Goal: Task Accomplishment & Management: Manage account settings

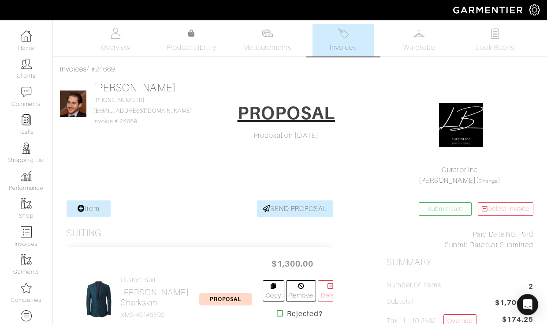
click at [180, 155] on div "Jake Douglas 847-691-5256 jsdouglas24@gmail.com Invoice # 24669 PROPOSAL Propos…" at bounding box center [300, 134] width 480 height 104
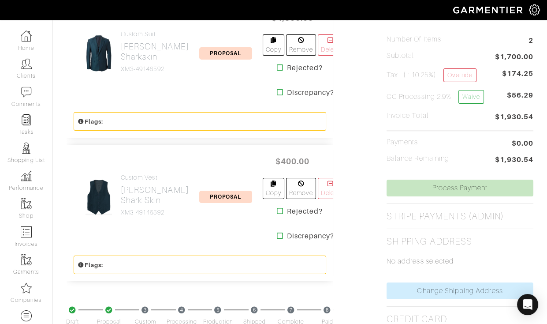
scroll to position [252, 0]
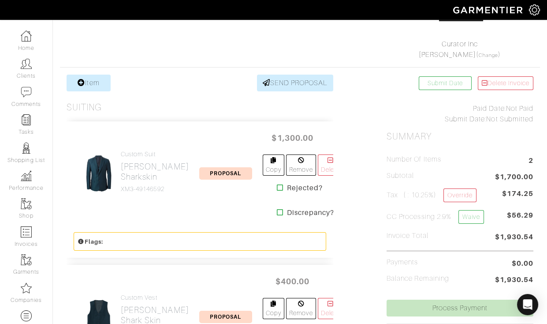
scroll to position [125, 0]
click at [146, 162] on h2 "[PERSON_NAME] Sharkskin" at bounding box center [155, 172] width 68 height 20
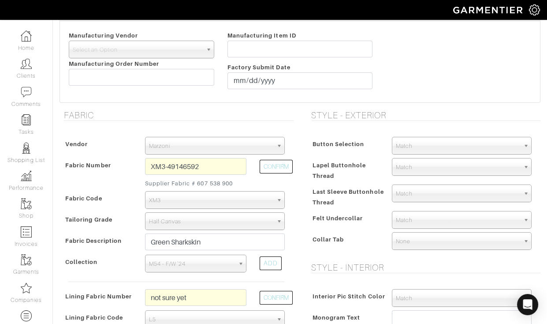
scroll to position [213, 0]
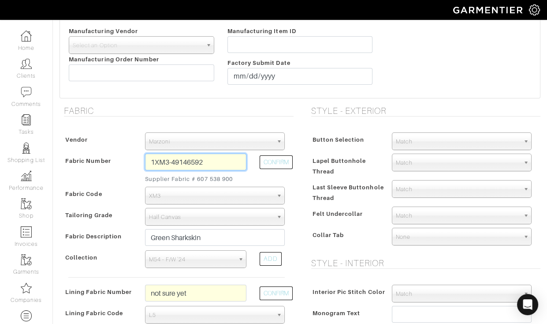
click at [146, 153] on input "1XM3-49146592" at bounding box center [195, 161] width 101 height 17
type input "XM3-49146592"
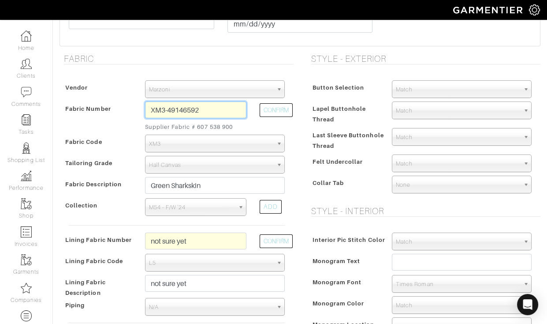
scroll to position [270, 0]
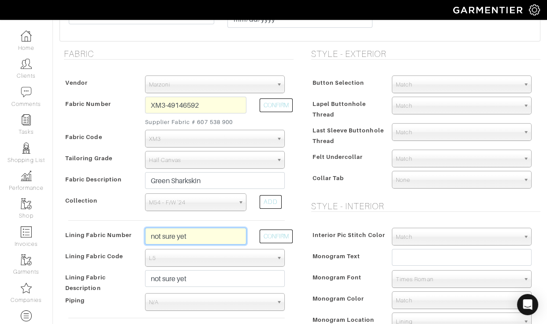
drag, startPoint x: 191, startPoint y: 242, endPoint x: 191, endPoint y: 220, distance: 22.0
click at [191, 220] on div "Vendor Zegna Scabal Loro Piana Gladson Dormeuil House Collection London Marzoni…" at bounding box center [177, 211] width 234 height 288
type input "l4-50168238"
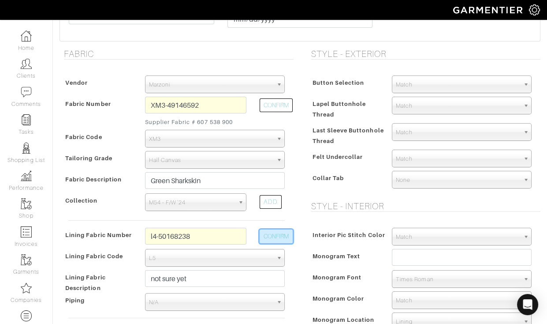
click at [266, 237] on button "CONFIRM" at bounding box center [276, 236] width 33 height 14
select select "6295"
type input "Midnight Slpendor"
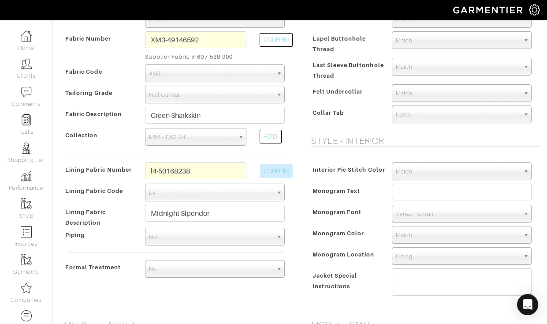
scroll to position [336, 0]
click at [310, 196] on div "Monogram Text" at bounding box center [347, 193] width 77 height 19
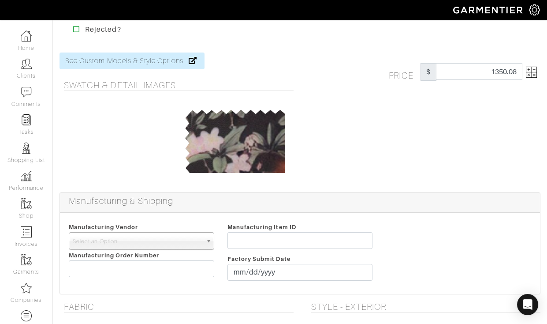
scroll to position [0, 0]
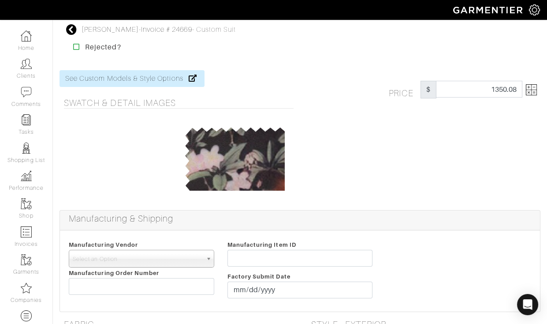
click at [526, 89] on img at bounding box center [531, 89] width 11 height 11
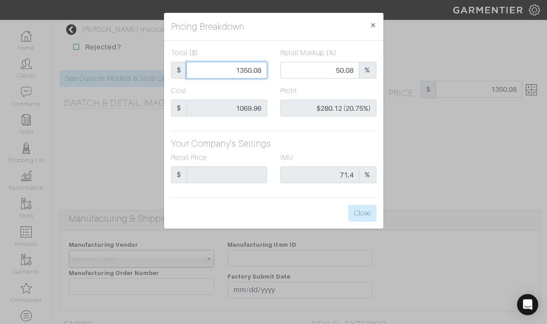
drag, startPoint x: 227, startPoint y: 75, endPoint x: 215, endPoint y: 69, distance: 13.8
click at [215, 69] on input "1350.08" at bounding box center [226, 70] width 81 height 17
type input "1"
type input "0.00"
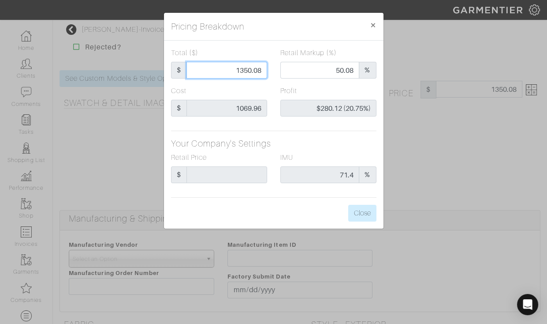
type input "-$1,068.96 (-106896.00%)"
type input "14"
type input "-$1,055.96 (-7542.57%)"
type input "140"
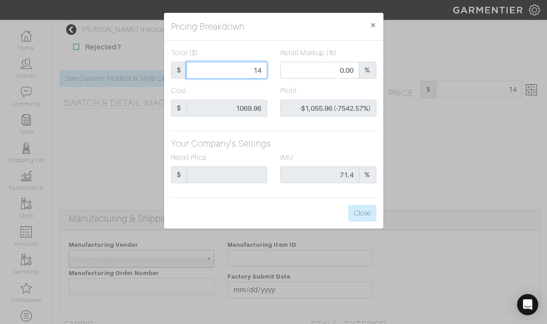
type input "140"
type input "-$929.96 (-664.26%)"
type input "1400"
type input "53.64"
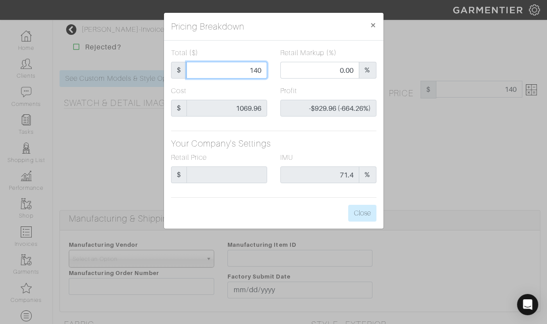
type input "$330.04 (23.57%)"
type input "1400"
type input "1400.00"
click at [293, 147] on h5 "Your Company's Settings" at bounding box center [273, 143] width 205 height 11
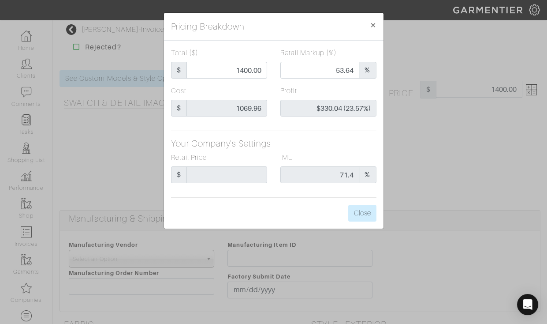
click at [377, 212] on div "Total ($) $ 1400.00 Retail Markup (%) 53.64 % Cost $ 1069.96 Profit $330.04 (23…" at bounding box center [274, 135] width 220 height 188
click at [363, 213] on button "Close" at bounding box center [362, 213] width 28 height 17
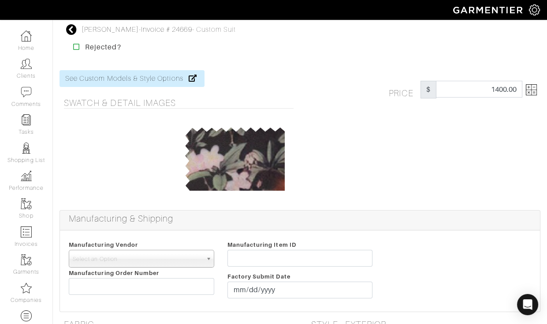
click at [363, 213] on h5 "Manufacturing & Shipping" at bounding box center [302, 218] width 467 height 11
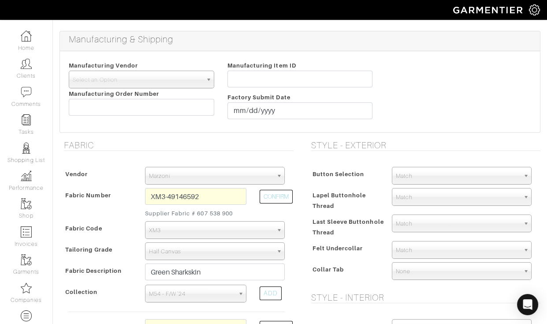
scroll to position [188, 0]
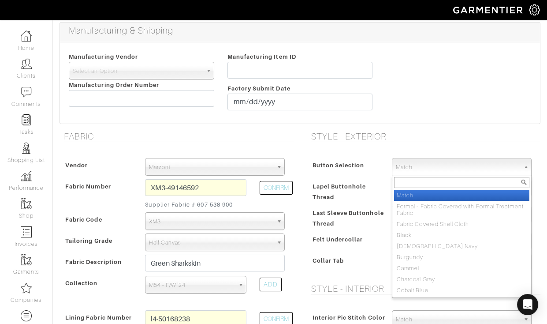
click at [462, 161] on span "Match" at bounding box center [458, 167] width 124 height 18
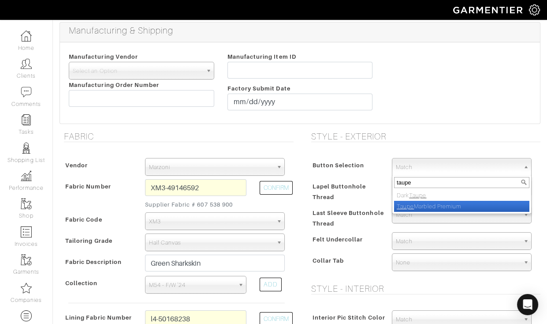
type input "taupe"
click at [434, 203] on li "Taupe Marbled Premium" at bounding box center [461, 206] width 135 height 11
select select "119"
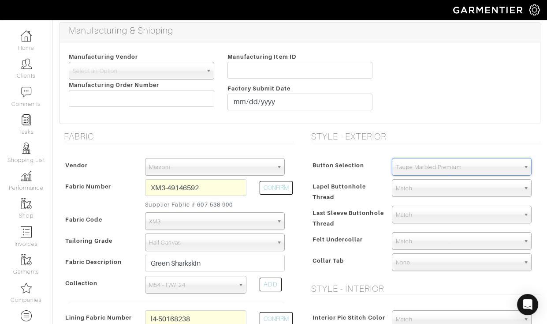
click at [440, 147] on div "Style - Exterior Button Selection Match Formal - Fabric Covered with Formal Tre…" at bounding box center [423, 293] width 247 height 325
click at [401, 244] on span "Match" at bounding box center [458, 241] width 124 height 18
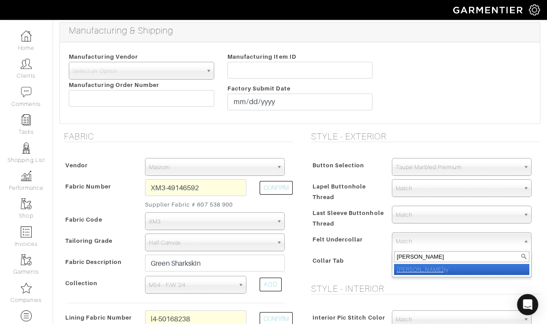
type input "ivor"
select select "2"
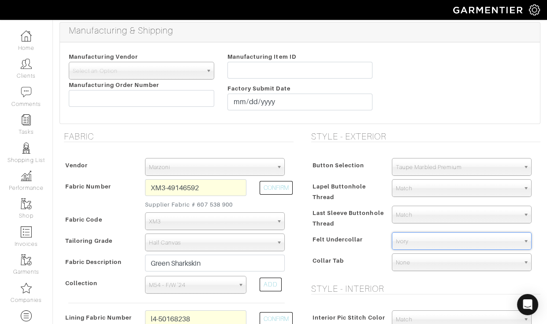
click at [334, 252] on div "Button Selection Match Formal - Fabric Covered with Formal Treatment Fabric Fab…" at bounding box center [424, 216] width 234 height 134
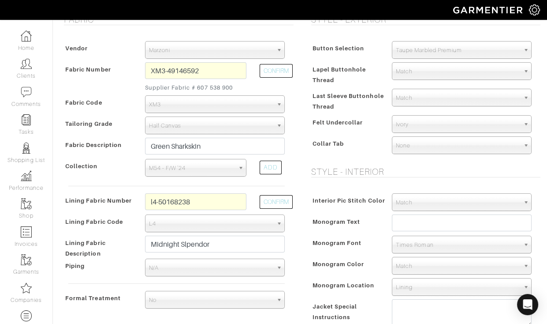
scroll to position [313, 0]
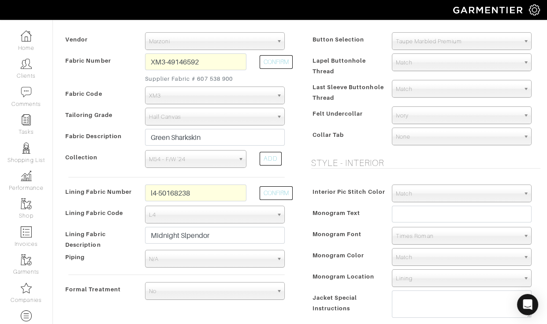
click at [422, 197] on span "Match" at bounding box center [458, 194] width 124 height 18
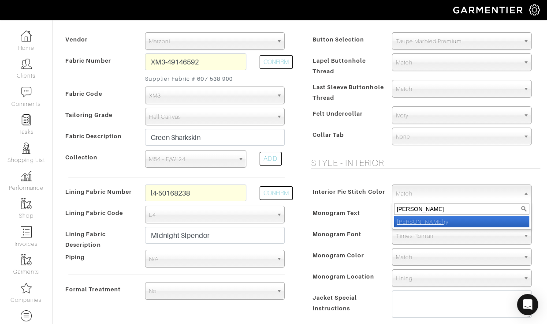
type input "ivor"
select select "39"
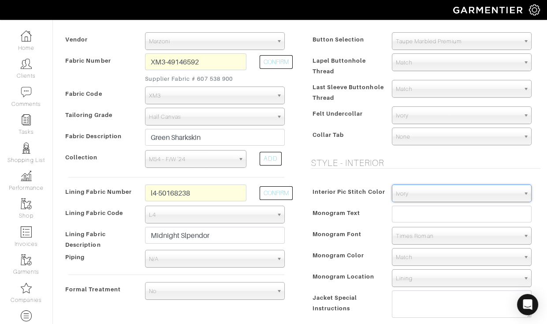
click at [376, 216] on div "Monogram Text" at bounding box center [347, 216] width 77 height 19
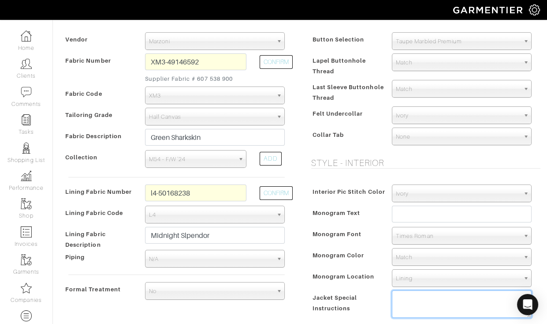
click at [403, 292] on textarea at bounding box center [462, 303] width 140 height 27
type textarea "additional monogram on undercollar"
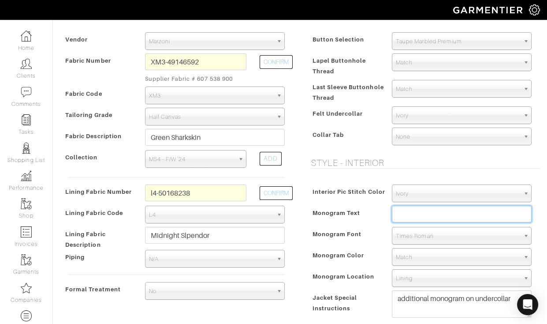
click at [408, 209] on input "text" at bounding box center [462, 213] width 140 height 17
type input "J & G 03.24.26"
click at [471, 168] on div "Style - Exterior Button Selection Match Formal - Fabric Covered with Formal Tre…" at bounding box center [423, 167] width 247 height 325
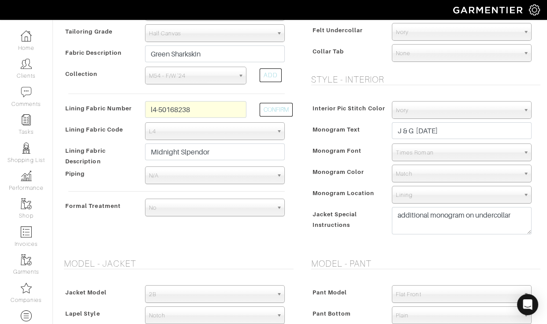
scroll to position [398, 0]
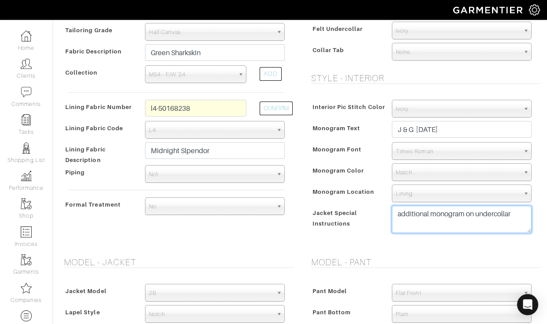
click at [522, 212] on textarea "additional monogram on undercollar" at bounding box center [462, 218] width 140 height 27
click at [481, 228] on textarea "additional monogram on undercollar: !Vale!" at bounding box center [462, 218] width 140 height 27
type textarea "additional monogram on undercollar: !Vale! (with upside down exclaimation point…"
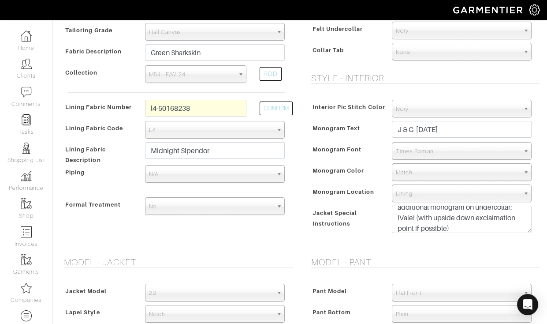
click at [382, 265] on h5 "Model - Pant" at bounding box center [426, 262] width 230 height 11
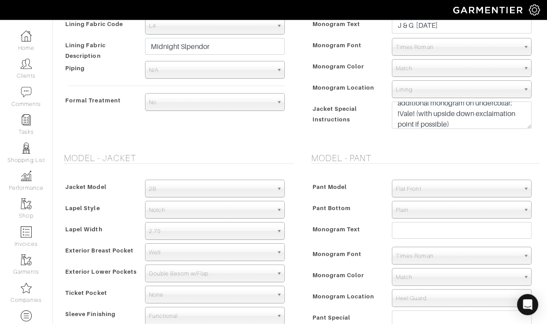
scroll to position [505, 0]
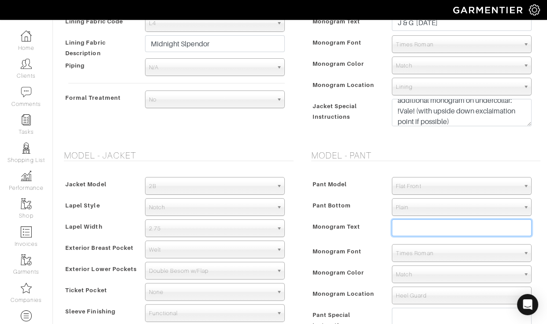
click at [395, 227] on input "text" at bounding box center [462, 227] width 140 height 17
type input "Just Married"
click at [343, 189] on span "Pant Model" at bounding box center [330, 184] width 35 height 13
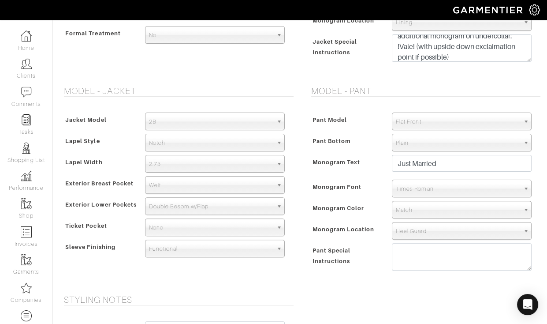
scroll to position [570, 0]
click at [411, 201] on span "Match" at bounding box center [458, 209] width 124 height 18
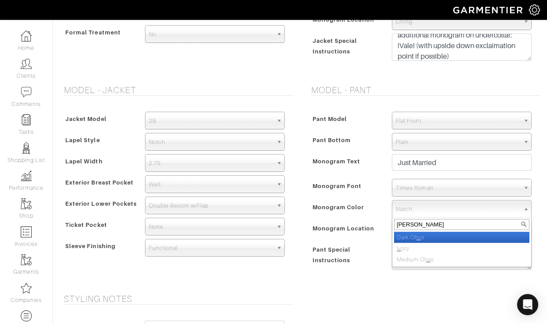
type input "ivor"
select select "39"
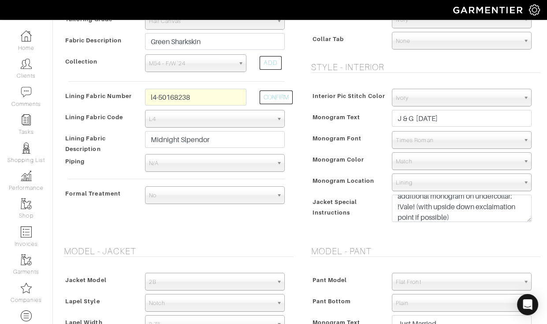
scroll to position [400, 0]
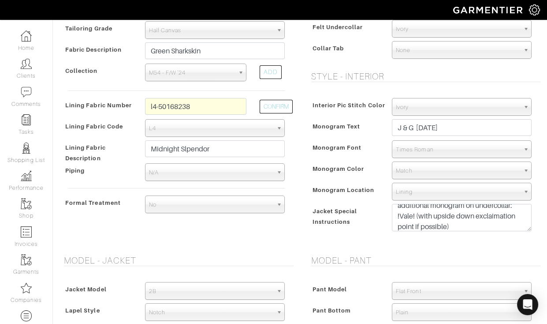
click at [414, 173] on span "Match" at bounding box center [458, 171] width 124 height 18
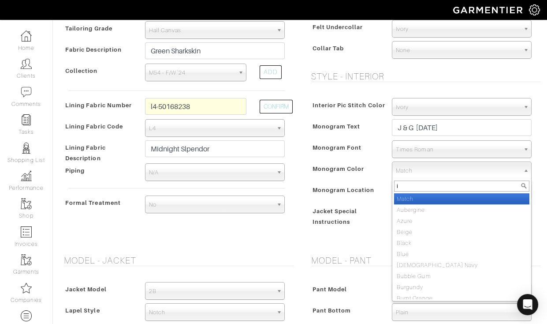
type input "iv"
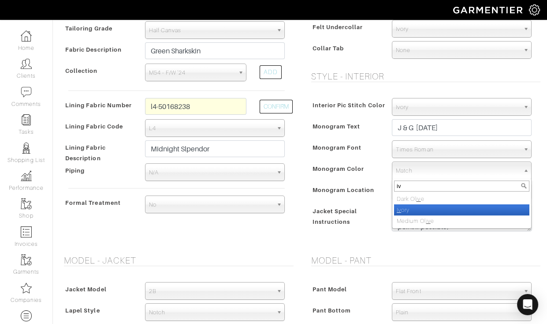
select select "39"
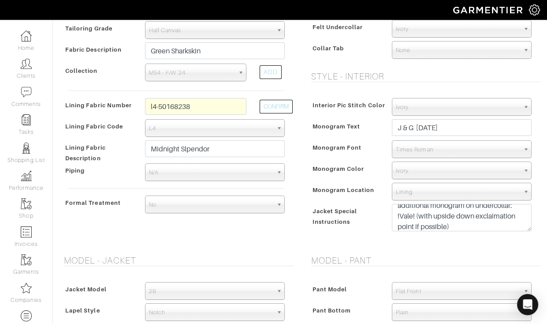
click at [376, 220] on div "Jacket Special Instructions" at bounding box center [347, 220] width 77 height 30
click at [461, 226] on textarea "additional monogram on undercollar: !Vale! (with upside down exclaimation point…" at bounding box center [462, 217] width 140 height 27
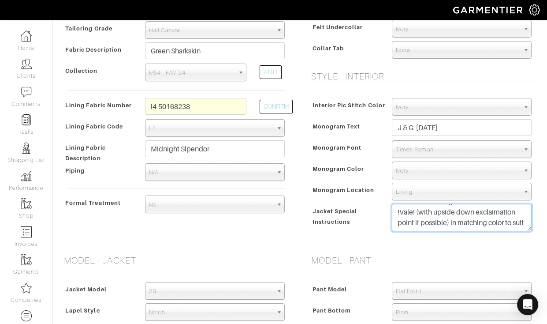
type textarea "additional monogram on undercollar: !Vale! (with upside down exclaimation point…"
click at [366, 241] on div "Interior Pic Stitch Color Match Aubergine Azure Beige Black Blue British Navy B…" at bounding box center [424, 166] width 234 height 155
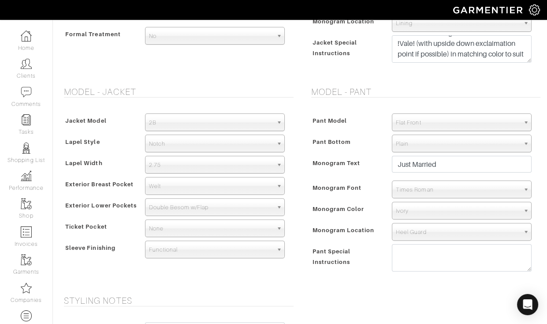
scroll to position [574, 0]
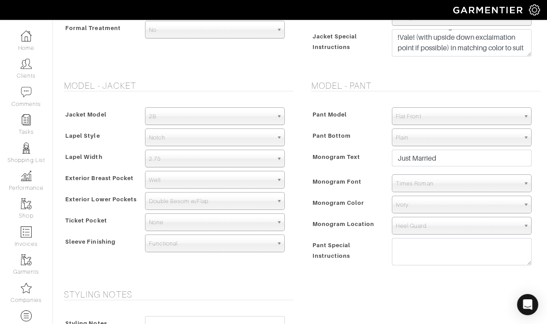
click at [366, 241] on div "Pant Special Instructions" at bounding box center [347, 254] width 77 height 30
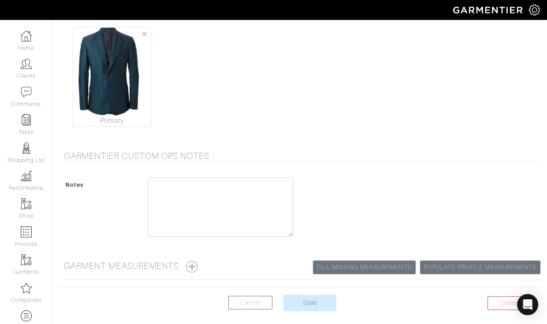
scroll to position [1015, 0]
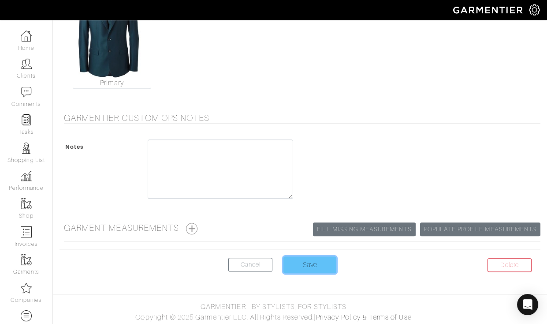
click at [324, 267] on input "Save" at bounding box center [309, 264] width 53 height 17
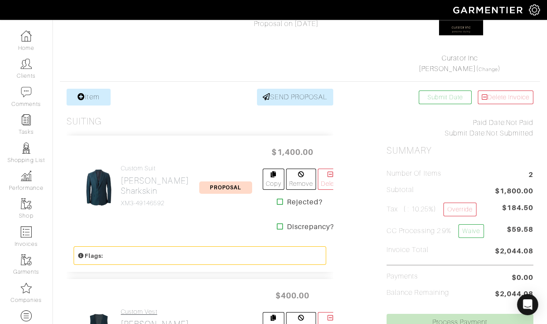
scroll to position [113, 0]
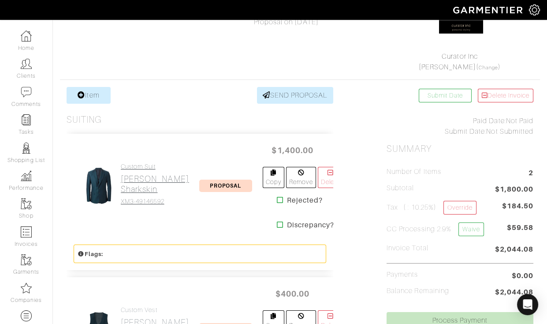
click at [132, 174] on h2 "[PERSON_NAME] Sharkskin" at bounding box center [155, 184] width 68 height 20
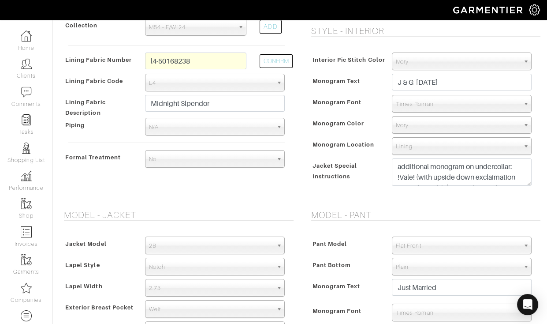
scroll to position [427, 0]
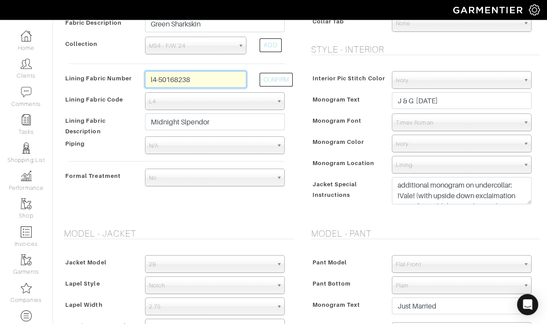
drag, startPoint x: 216, startPoint y: 79, endPoint x: 216, endPoint y: 72, distance: 6.6
click at [216, 72] on input "l4-50168238" at bounding box center [195, 79] width 101 height 17
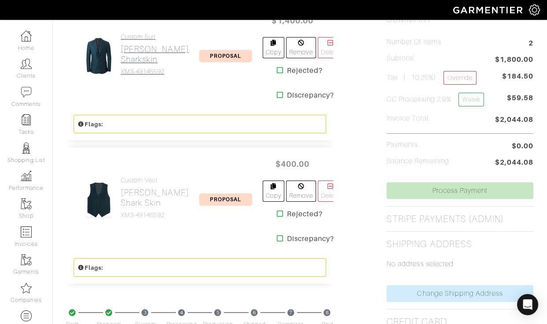
scroll to position [248, 0]
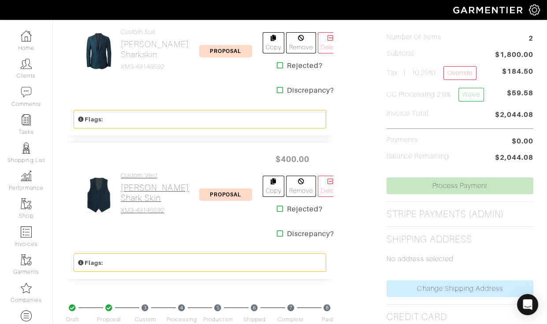
click at [140, 200] on h2 "[PERSON_NAME] Shark Skin" at bounding box center [155, 192] width 68 height 20
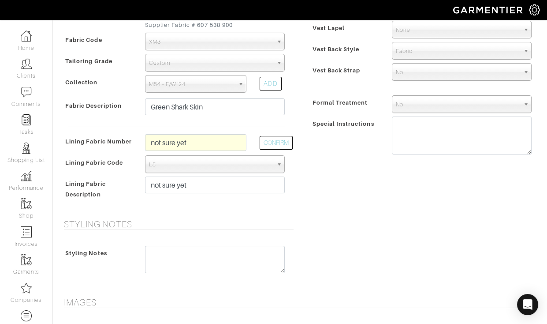
scroll to position [368, 0]
drag, startPoint x: 242, startPoint y: 143, endPoint x: 242, endPoint y: 130, distance: 12.4
click at [242, 130] on div "Vendor Zegna Scabal Loro Piana Gladson Dormeuil House Collection London Marzoni…" at bounding box center [177, 88] width 234 height 238
paste input "l4-50168238"
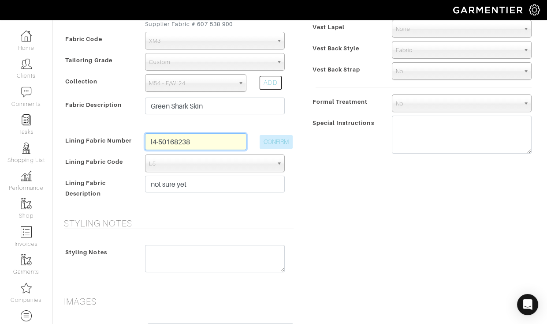
type input "l4-50168238"
click at [275, 141] on button "CONFIRM" at bounding box center [276, 142] width 33 height 14
select select "6295"
type input "Midnight Slpendor"
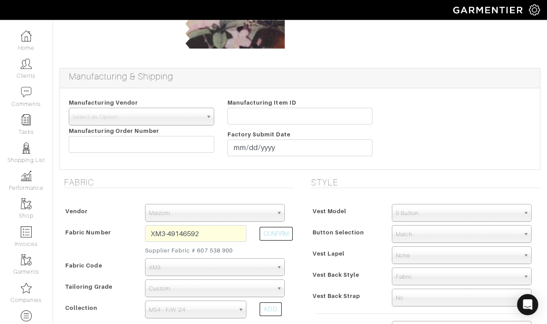
scroll to position [0, 0]
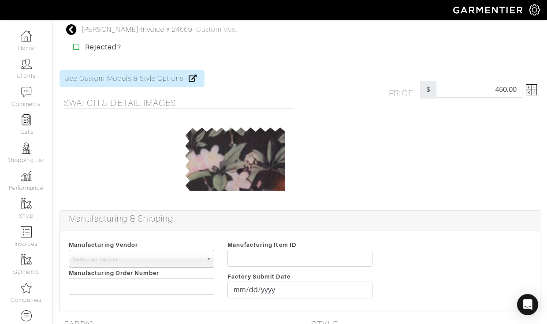
click at [530, 84] on img at bounding box center [531, 89] width 11 height 11
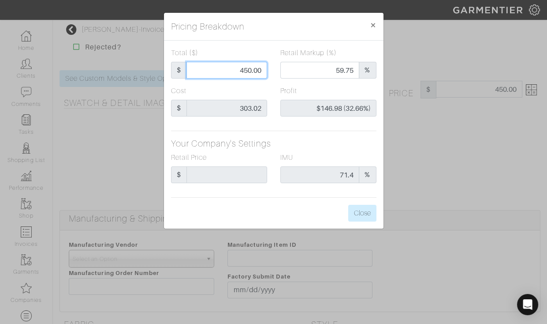
drag, startPoint x: 231, startPoint y: 64, endPoint x: 286, endPoint y: 68, distance: 55.2
click at [287, 68] on div "Total ($) $ 450.00 Retail Markup (%) 59.75 %" at bounding box center [273, 67] width 219 height 38
type input "4"
type input "0.00"
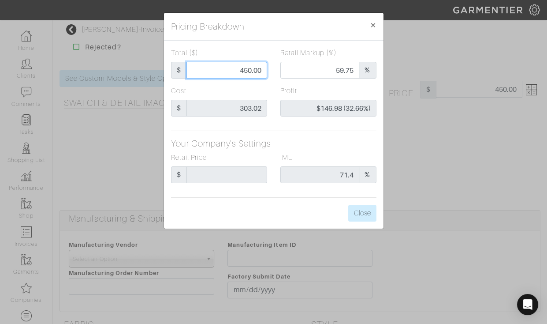
type input "-$299.02 (-7475.50%)"
type input "40"
type input "-$263.02 (-657.55%)"
type input "400"
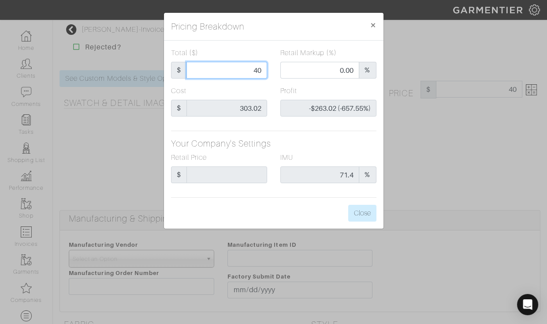
type input "400"
type input "59.75"
type input "$96.98 (24.25%)"
type input "400"
type input "400.00"
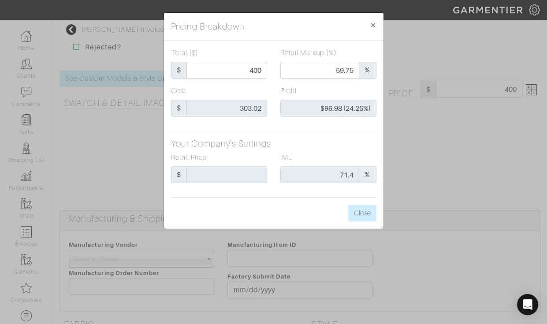
type input "400.00"
click at [337, 29] on div "Pricing Breakdown ×" at bounding box center [274, 27] width 220 height 28
click at [361, 213] on button "Close" at bounding box center [362, 213] width 28 height 17
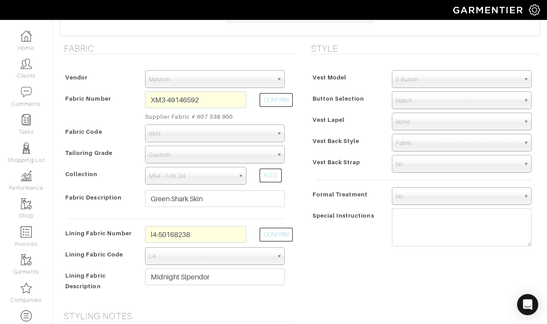
scroll to position [276, 0]
click at [414, 226] on textarea at bounding box center [462, 227] width 140 height 38
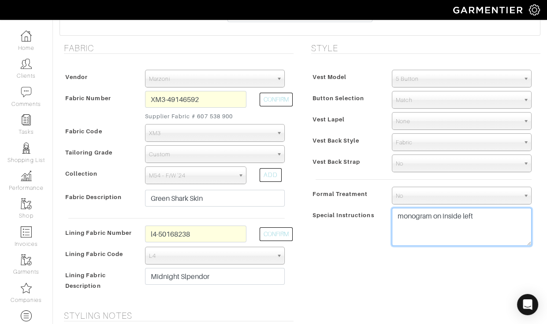
type textarea "monogram on inside left"
click at [357, 242] on div "Special Instructions" at bounding box center [347, 229] width 77 height 41
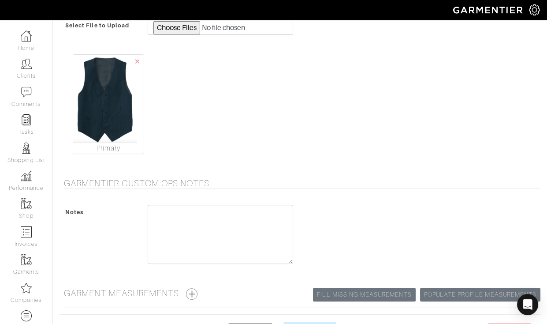
scroll to position [738, 0]
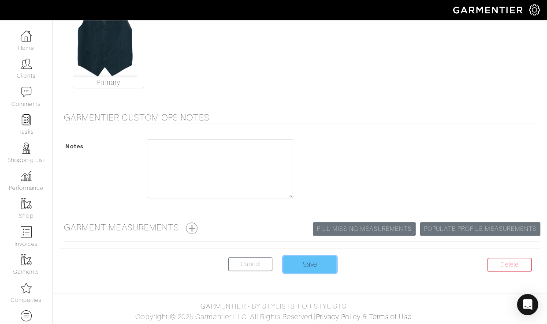
click at [327, 256] on input "Save" at bounding box center [309, 264] width 53 height 17
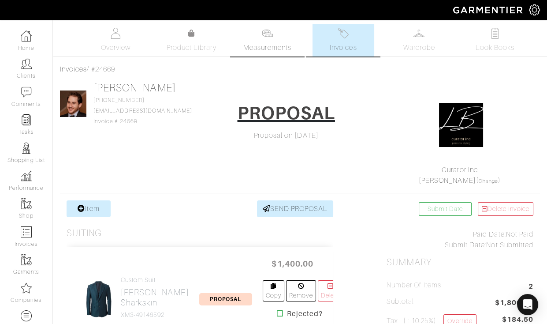
click at [258, 38] on link "Measurements" at bounding box center [267, 40] width 62 height 32
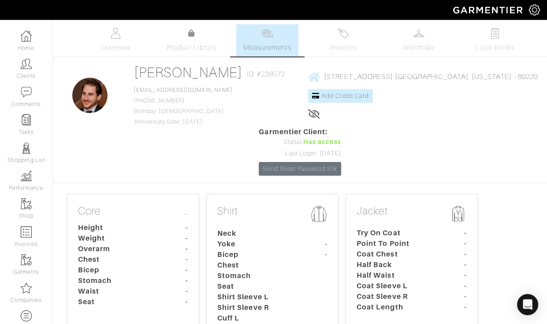
click at [185, 286] on dt "-" at bounding box center [174, 291] width 41 height 11
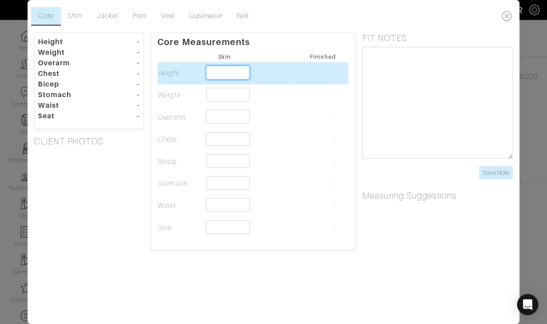
click at [213, 67] on input "text" at bounding box center [228, 73] width 44 height 14
type input "5'0""
type input "5'"
type input "5'7""
type input "5'7"
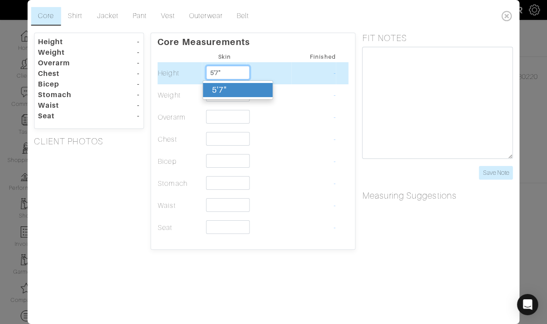
click at [211, 91] on div "5'7"" at bounding box center [238, 90] width 70 height 14
type input "5'7""
click at [211, 91] on input "text" at bounding box center [228, 95] width 44 height 14
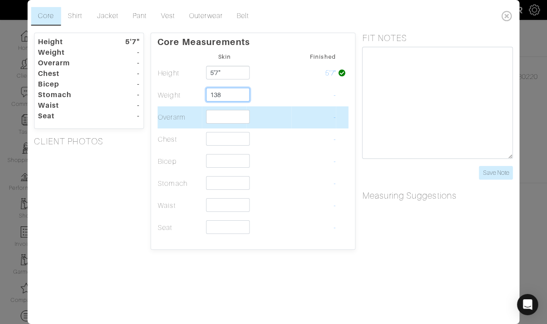
type input "138"
click at [212, 116] on input "text" at bounding box center [228, 117] width 44 height 14
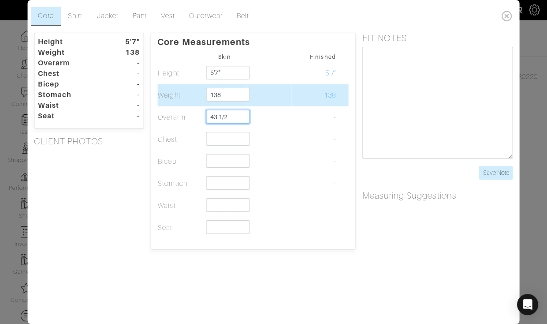
type input "43 1/2"
type input "35 3/4"
type input "12"
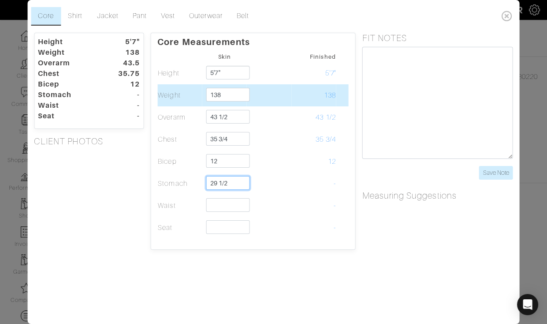
type input "29 1/2"
type input "30 3/8"
type input "37"
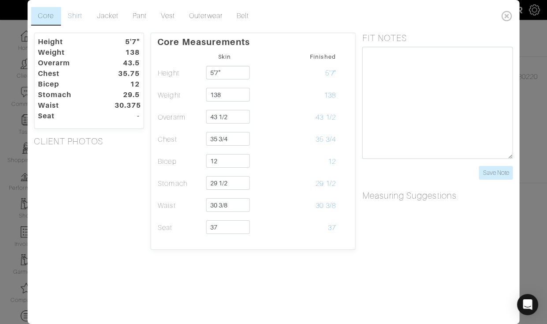
click at [73, 18] on link "Shirt" at bounding box center [75, 16] width 29 height 19
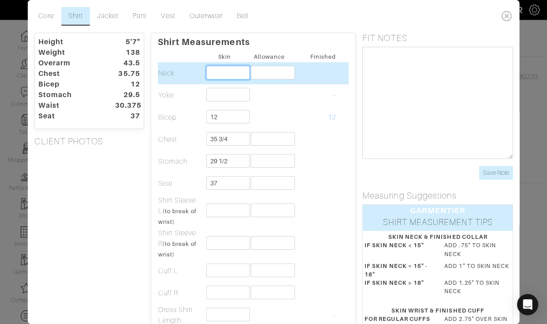
click at [216, 73] on input "text" at bounding box center [228, 73] width 44 height 14
click at [230, 71] on input "14" at bounding box center [228, 73] width 44 height 14
type input "14 1/2"
type input "3/4"
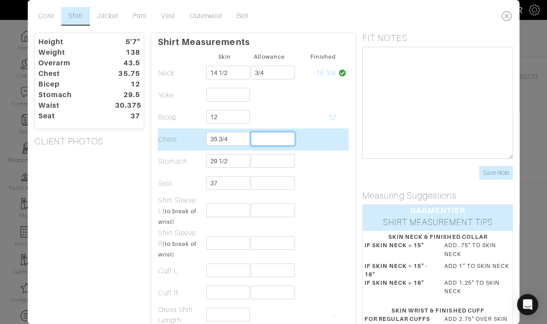
click at [264, 142] on input "text" at bounding box center [273, 139] width 44 height 14
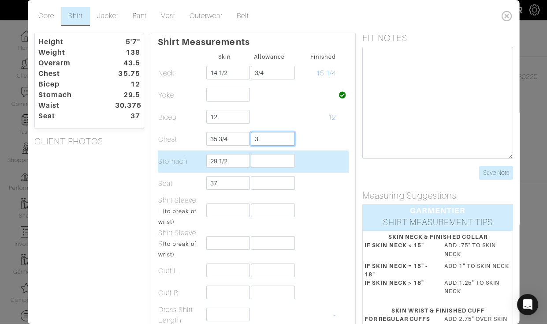
type input "3"
click at [256, 159] on input "text" at bounding box center [273, 161] width 44 height 14
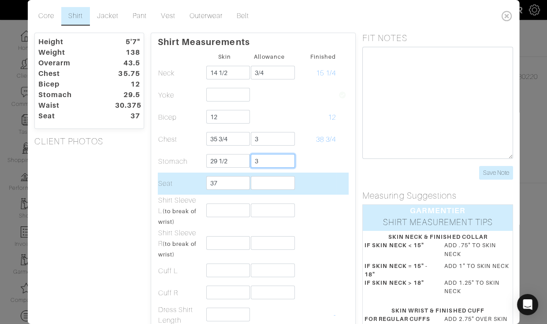
type input "3"
click at [260, 182] on input "text" at bounding box center [273, 183] width 44 height 14
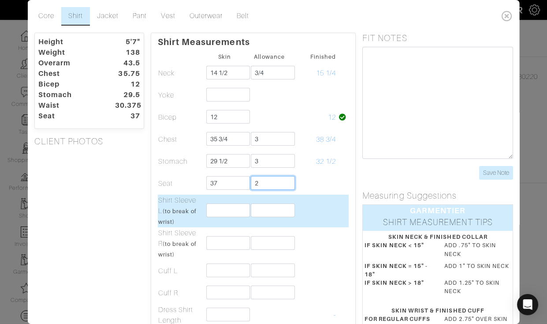
type input "2"
click at [249, 218] on td at bounding box center [269, 210] width 45 height 33
click at [270, 208] on input "text" at bounding box center [273, 210] width 44 height 14
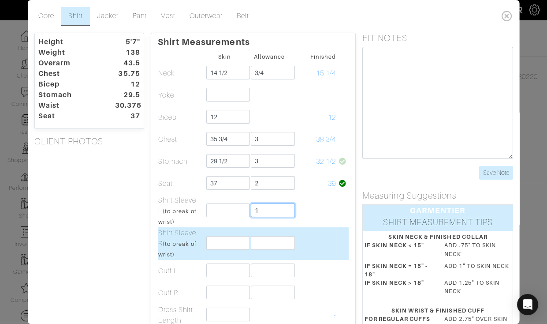
type input "1"
click at [258, 239] on input "text" at bounding box center [273, 243] width 44 height 14
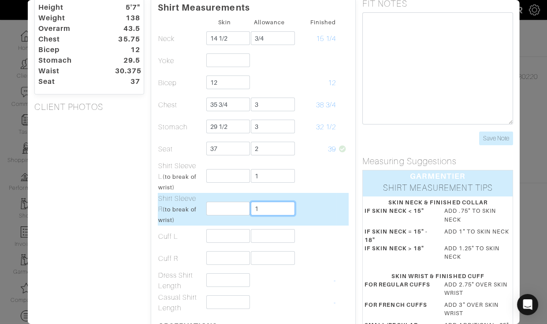
scroll to position [43, 0]
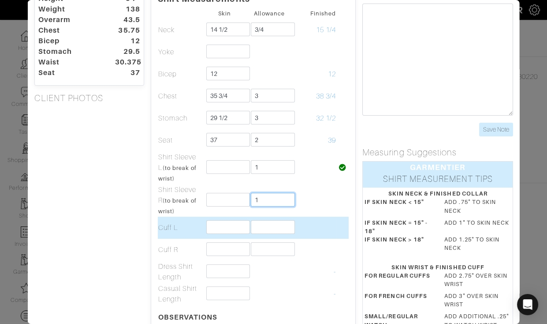
type input "1"
click at [256, 226] on input "text" at bounding box center [273, 227] width 44 height 14
type input "2 3/4"
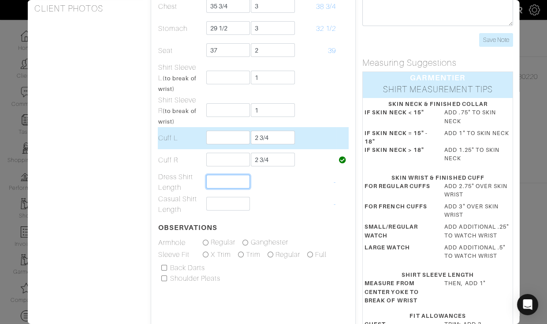
scroll to position [134, 0]
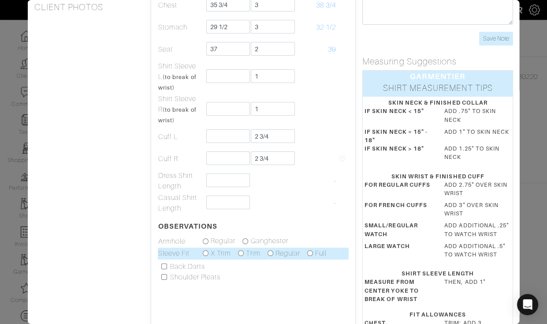
click at [241, 254] on input "radio" at bounding box center [241, 253] width 6 height 6
radio input "true"
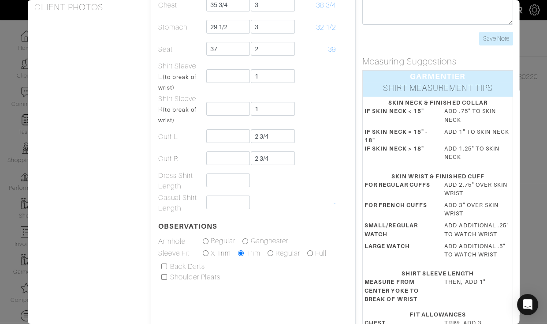
click at [164, 267] on input "checkbox" at bounding box center [164, 266] width 6 height 6
checkbox input "true"
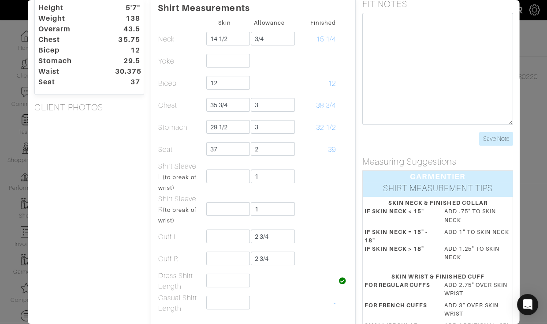
scroll to position [27, 0]
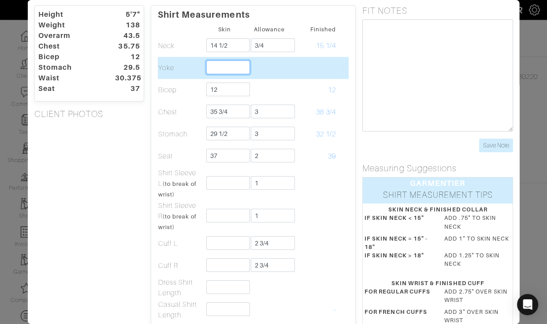
click at [209, 67] on input "text" at bounding box center [228, 67] width 44 height 14
type input "16"
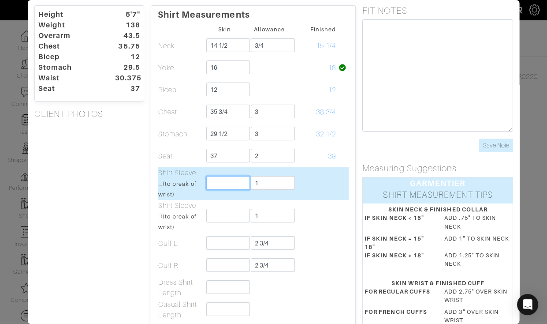
click at [223, 186] on input "text" at bounding box center [228, 183] width 44 height 14
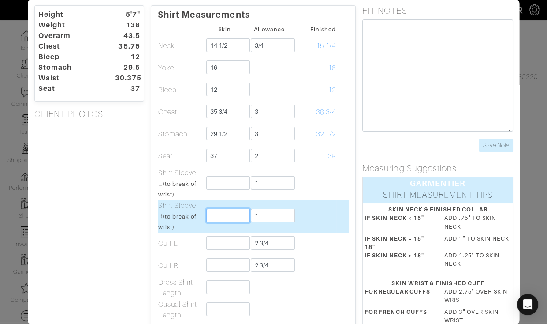
click at [211, 210] on input "text" at bounding box center [228, 216] width 44 height 14
type input "30"
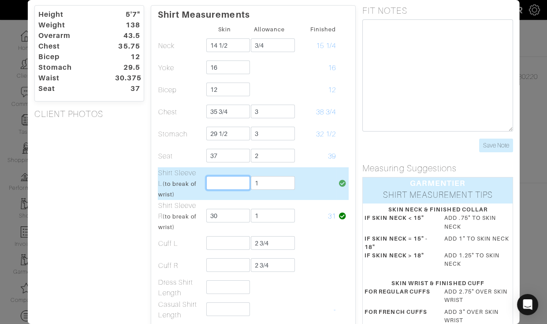
click at [214, 187] on input "text" at bounding box center [228, 183] width 44 height 14
type input "30"
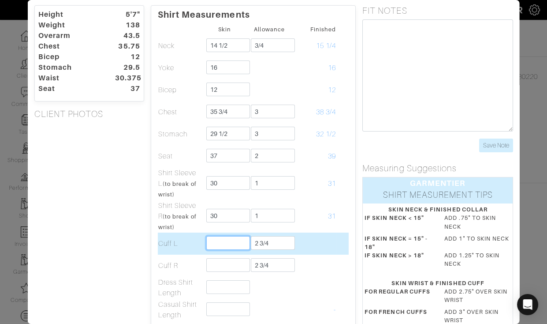
click at [212, 243] on input "text" at bounding box center [228, 243] width 44 height 14
type input "6 1/2"
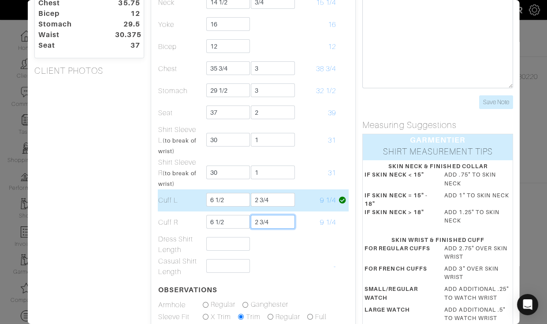
scroll to position [71, 0]
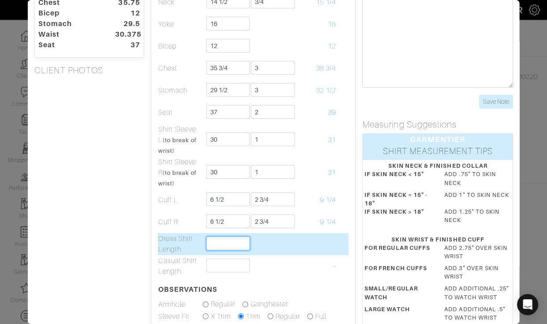
click at [224, 237] on input "text" at bounding box center [228, 243] width 44 height 14
type input "27 1/4"
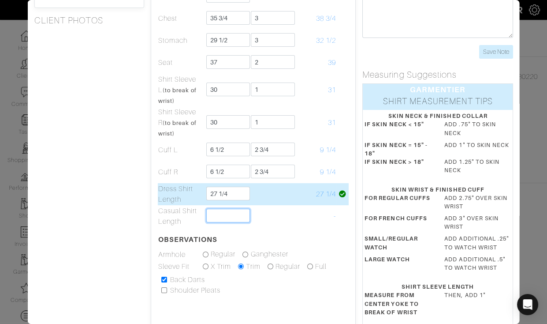
scroll to position [0, 0]
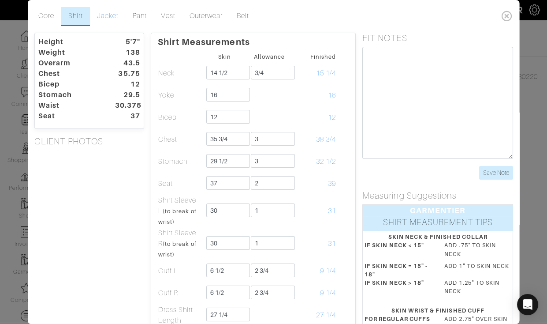
click at [105, 16] on link "Jacket" at bounding box center [108, 16] width 36 height 19
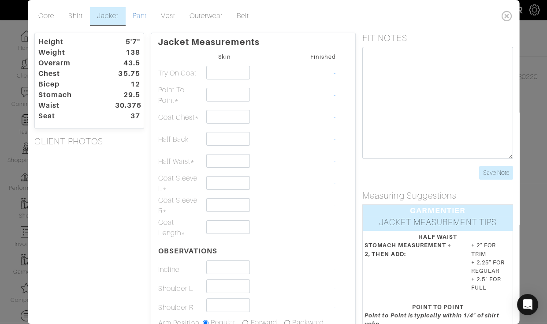
click at [137, 11] on link "Pant" at bounding box center [140, 16] width 28 height 19
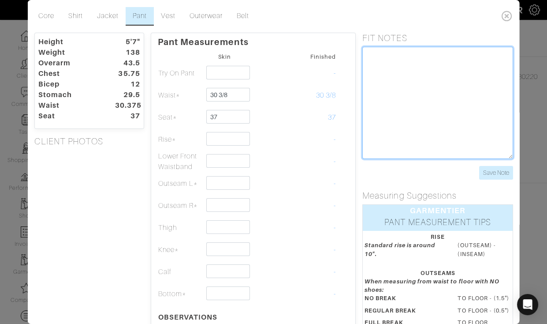
click at [388, 62] on textarea at bounding box center [437, 103] width 151 height 112
type textarea "outseams 38.5 to floor"
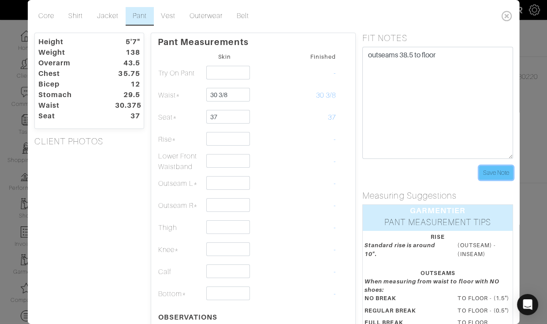
click at [489, 168] on input "Save Note" at bounding box center [496, 173] width 34 height 14
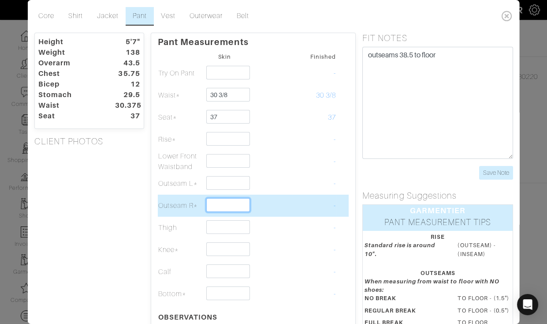
click at [220, 209] on input "text" at bounding box center [228, 205] width 44 height 14
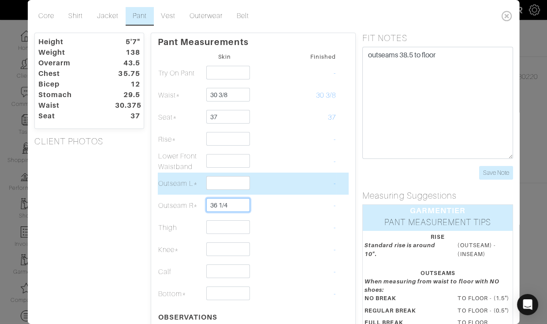
type input "36 1/4"
click at [229, 188] on input "text" at bounding box center [228, 183] width 44 height 14
type input "36 1/4"
click at [282, 176] on td at bounding box center [269, 183] width 45 height 22
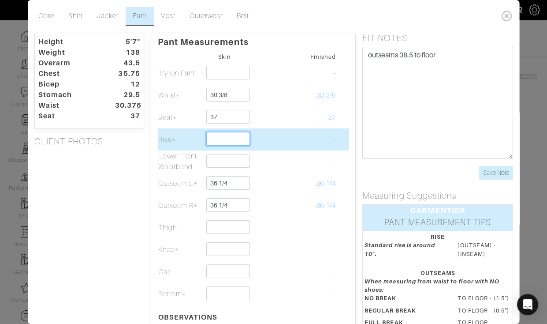
click at [223, 138] on input "text" at bounding box center [228, 139] width 44 height 14
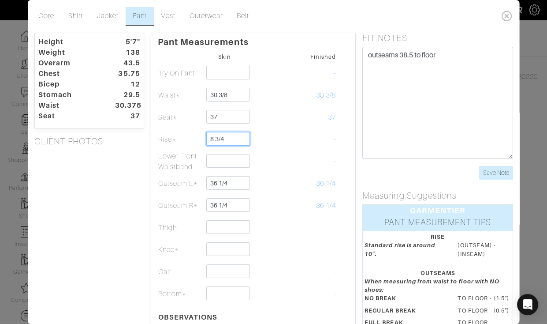
type input "8 3/4"
click at [350, 101] on div "Pant Measurements Skin Finished Try On Pant - Waist* 30 3/8 30 3/8 Seat* 37 37" at bounding box center [252, 277] width 205 height 489
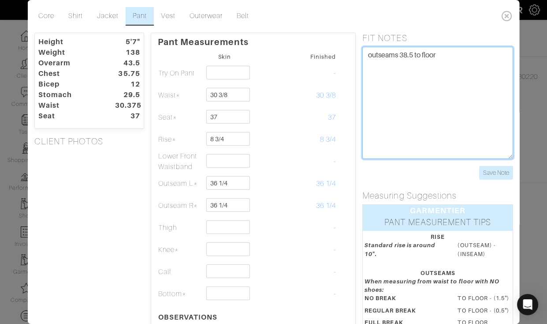
click at [388, 99] on textarea "outseams 38.5 to floor" at bounding box center [437, 103] width 151 height 112
type textarea "outseams 38.5 to floor rise 8 3/4 or 9?"
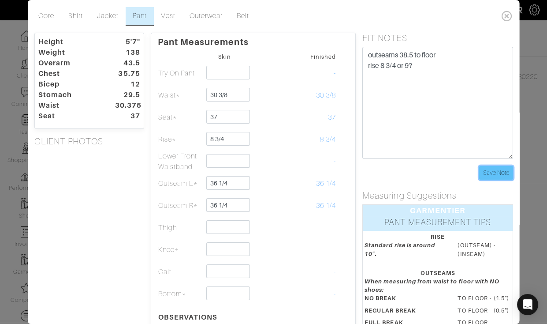
click at [503, 173] on input "Save Note" at bounding box center [496, 173] width 34 height 14
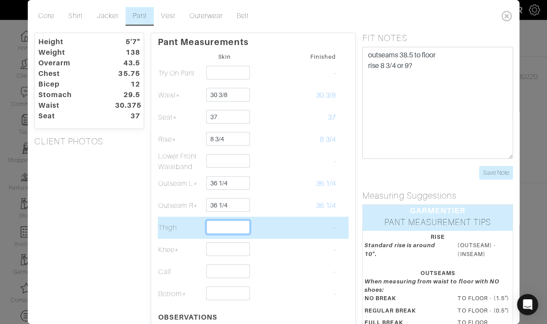
click at [220, 226] on input "text" at bounding box center [228, 227] width 44 height 14
type input "21 1/2"
type input "14 1/4"
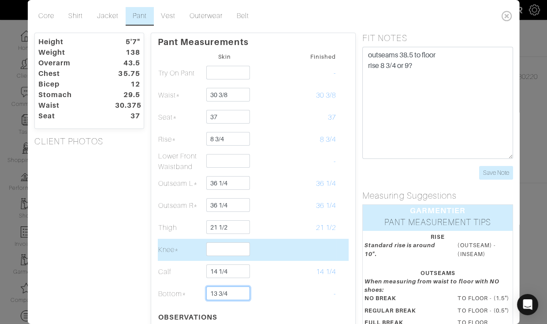
type input "13 3/4"
click at [220, 244] on input "text" at bounding box center [228, 249] width 44 height 14
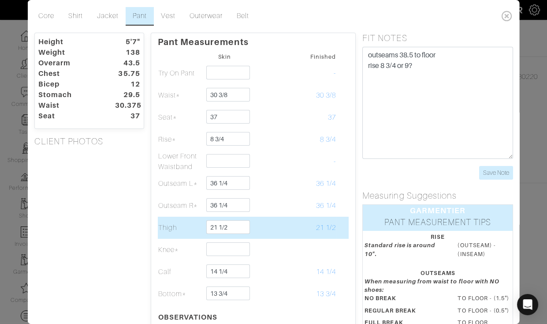
click at [316, 224] on span "21 1/2" at bounding box center [326, 227] width 20 height 8
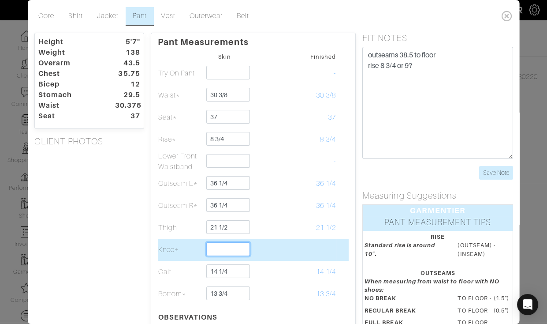
click at [225, 250] on input "text" at bounding box center [228, 249] width 44 height 14
drag, startPoint x: 211, startPoint y: 250, endPoint x: 243, endPoint y: 250, distance: 32.6
click at [243, 250] on input "15 1/2" at bounding box center [228, 249] width 44 height 14
type input "16"
click at [294, 260] on td "16" at bounding box center [313, 249] width 45 height 22
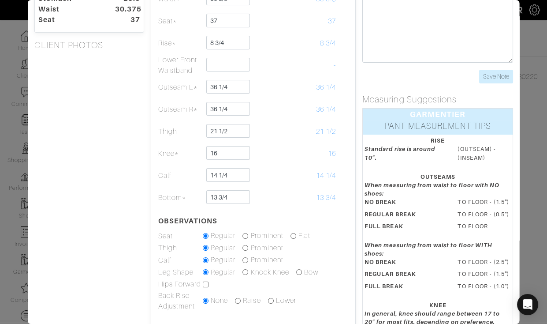
scroll to position [97, 0]
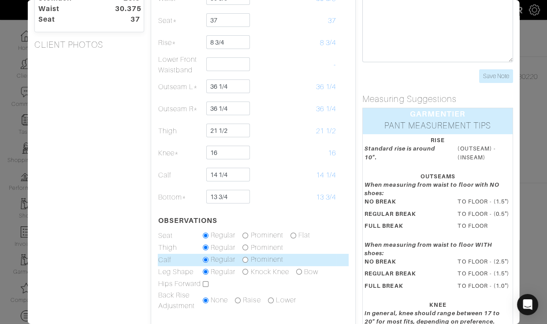
click at [246, 258] on input "radio" at bounding box center [245, 260] width 6 height 6
radio input "true"
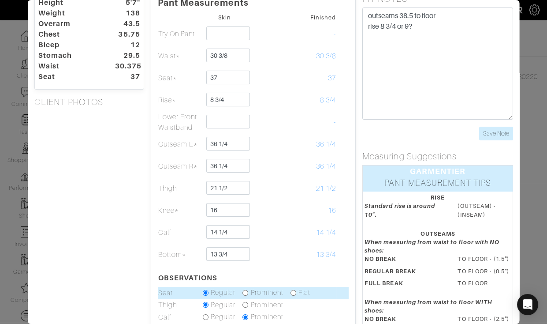
scroll to position [0, 0]
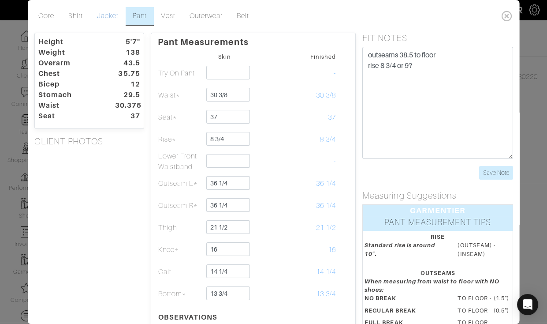
click at [114, 12] on link "Jacket" at bounding box center [108, 16] width 36 height 19
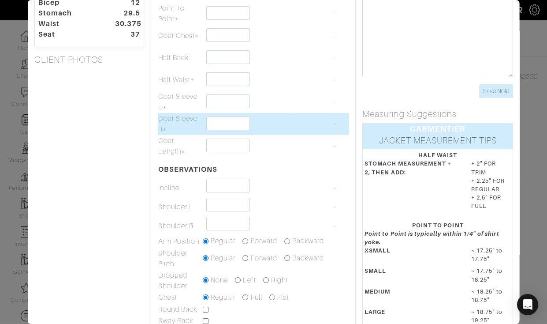
scroll to position [82, 0]
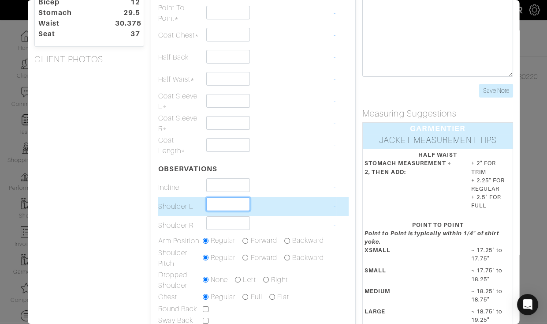
click at [221, 206] on input "text" at bounding box center [228, 204] width 44 height 14
type input "3"
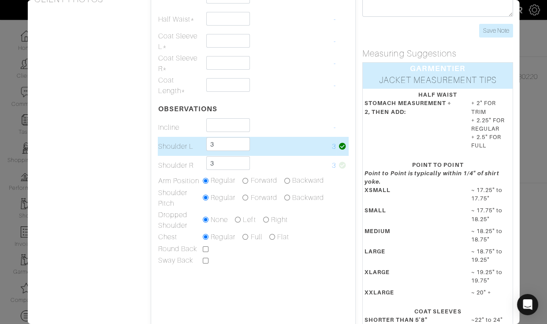
scroll to position [143, 0]
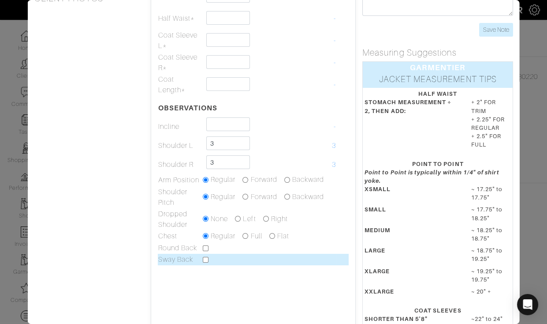
click at [206, 258] on input "checkbox" at bounding box center [206, 260] width 6 height 6
checkbox input "true"
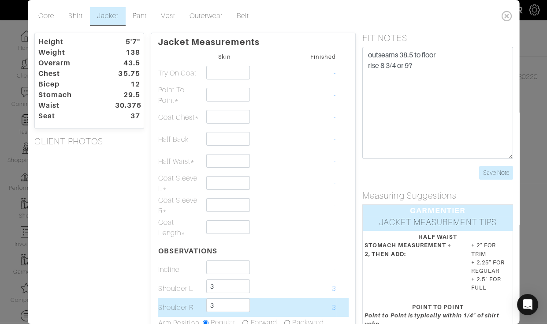
scroll to position [1, 0]
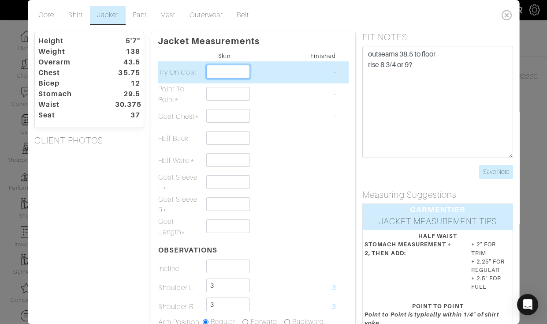
click at [240, 67] on input "text" at bounding box center [228, 72] width 44 height 14
type input "36"
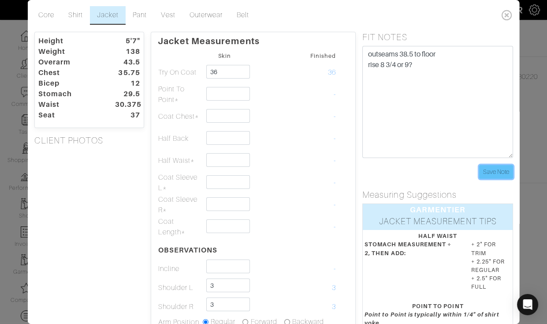
click at [494, 169] on input "Save Note" at bounding box center [496, 172] width 34 height 14
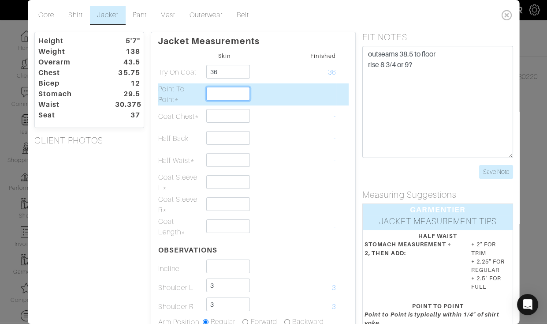
click at [235, 89] on input "text" at bounding box center [228, 94] width 44 height 14
type input "16 3/4"
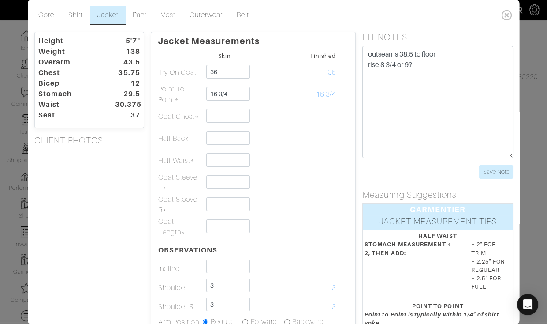
click at [120, 171] on div "Height 5'7" Weight 138 Overarm 43.5 Chest 35.75 Bicep 12 Stomach 29.5 Waist 30.…" at bounding box center [88, 292] width 123 height 521
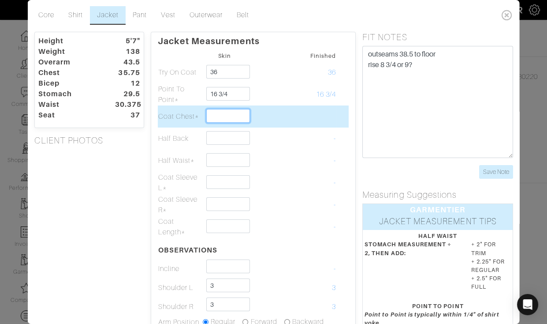
click at [212, 109] on input "text" at bounding box center [228, 116] width 44 height 14
type input "35"
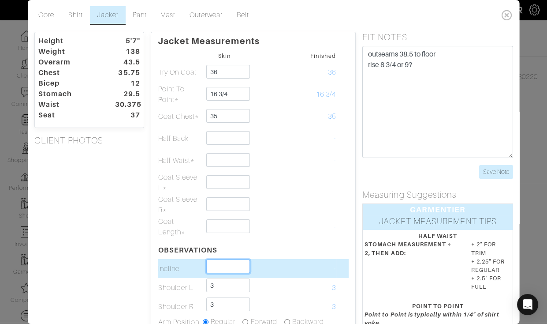
click at [220, 264] on input "text" at bounding box center [228, 266] width 44 height 14
drag, startPoint x: 215, startPoint y: 264, endPoint x: 241, endPoint y: 263, distance: 26.0
click at [241, 263] on input "1 3/4" at bounding box center [228, 266] width 44 height 14
type input "1 1/2"
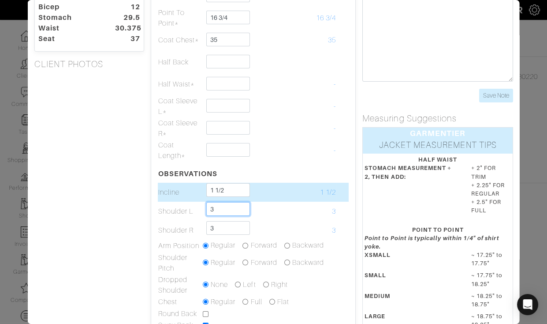
scroll to position [82, 0]
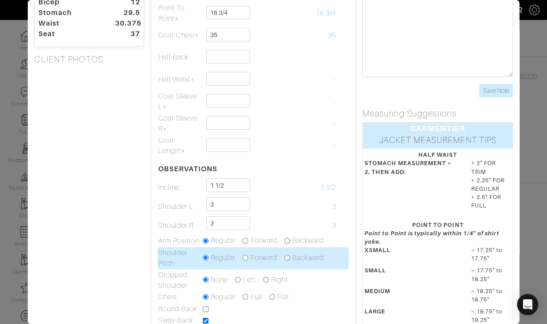
click at [246, 256] on input "radio" at bounding box center [245, 257] width 6 height 6
radio input "true"
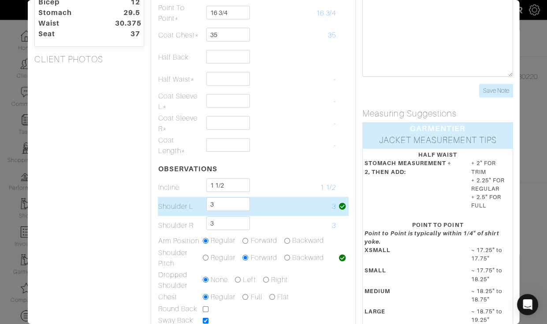
click at [276, 200] on td at bounding box center [269, 206] width 45 height 19
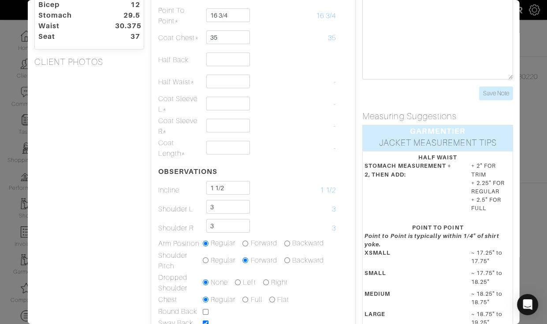
scroll to position [64, 0]
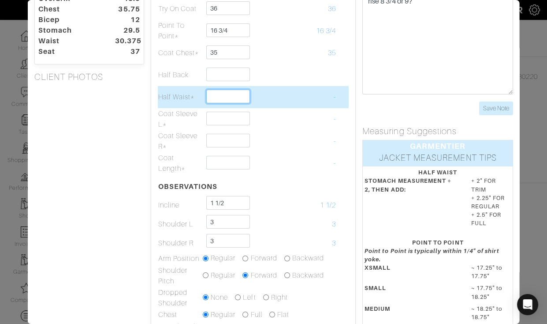
click at [218, 101] on input "text" at bounding box center [228, 96] width 44 height 14
type input "- 5/8"
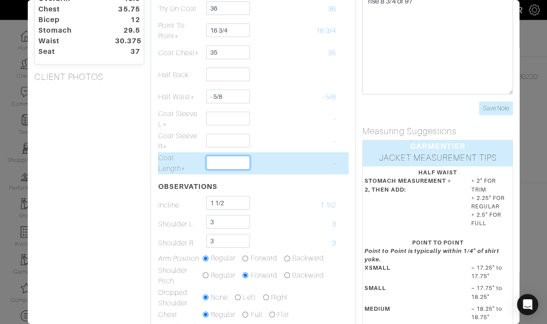
click at [209, 160] on input "text" at bounding box center [228, 163] width 44 height 14
type input "26"
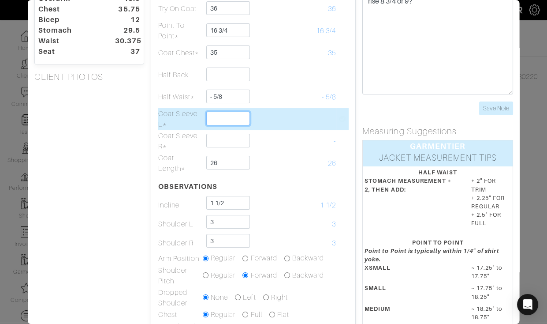
click at [226, 113] on input "text" at bounding box center [228, 119] width 44 height 14
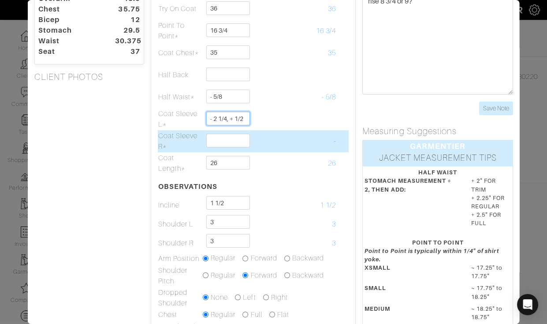
type input "- 2 1/4, + 1/2"
click at [231, 139] on input "text" at bounding box center [228, 141] width 44 height 14
paste input "- 2 1/4, + 1/2"
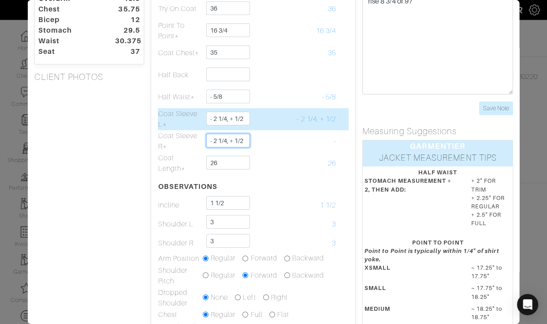
type input "- 2 1/4, + 1/2"
click at [234, 121] on input "- 2 1/4, + 1/2" at bounding box center [228, 119] width 44 height 14
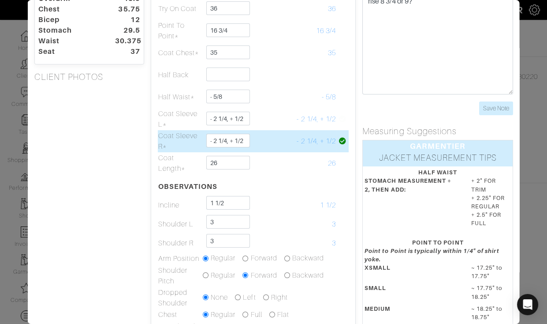
click at [252, 131] on td at bounding box center [269, 141] width 45 height 22
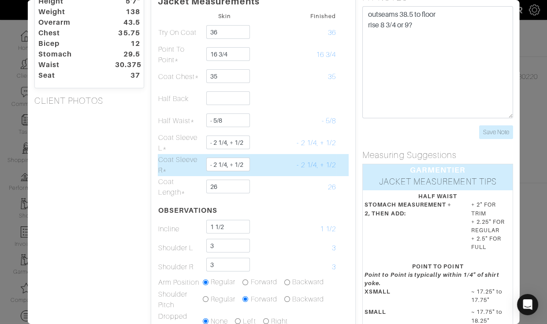
scroll to position [38, 0]
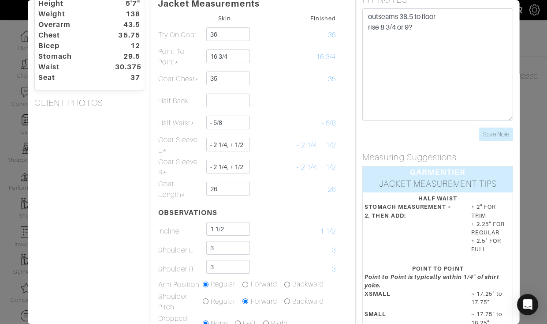
click at [140, 231] on div "Height 5'7" Weight 138 Overarm 43.5 Chest 35.75 Bicep 12 Stomach 29.5 Waist 30.…" at bounding box center [88, 254] width 123 height 521
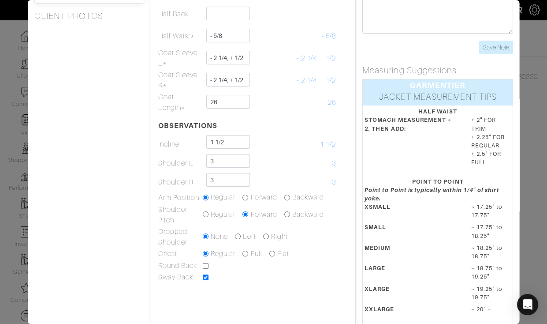
scroll to position [127, 0]
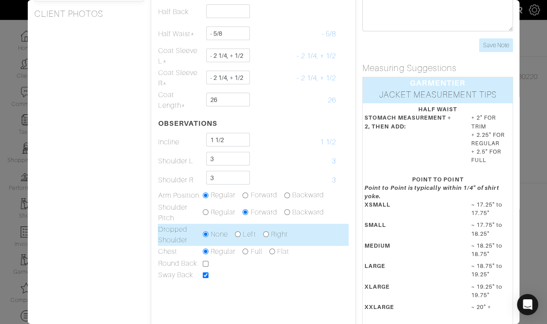
click at [239, 232] on input "radio" at bounding box center [238, 234] width 6 height 6
radio input "true"
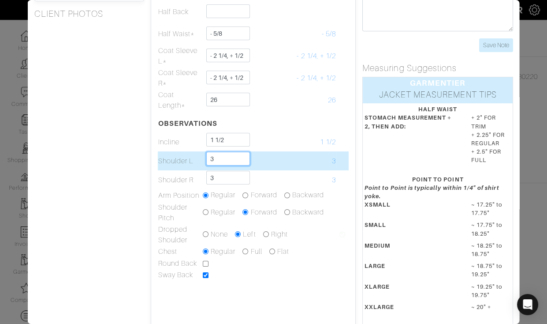
click at [218, 159] on input "3" at bounding box center [228, 159] width 44 height 14
drag, startPoint x: 215, startPoint y: 159, endPoint x: 208, endPoint y: 158, distance: 7.1
click at [208, 158] on input "3" at bounding box center [228, 159] width 44 height 14
type input "2"
type input "3"
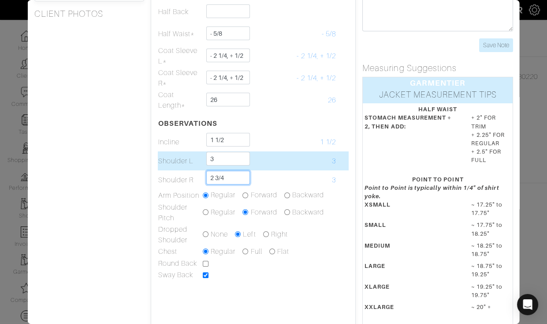
type input "2 3/4"
click at [222, 157] on input "3" at bounding box center [228, 159] width 44 height 14
click at [231, 156] on input "3 1.4" at bounding box center [228, 159] width 44 height 14
drag, startPoint x: 225, startPoint y: 162, endPoint x: 196, endPoint y: 160, distance: 29.1
click at [196, 160] on tr "Shoulder L 4 4" at bounding box center [252, 160] width 191 height 19
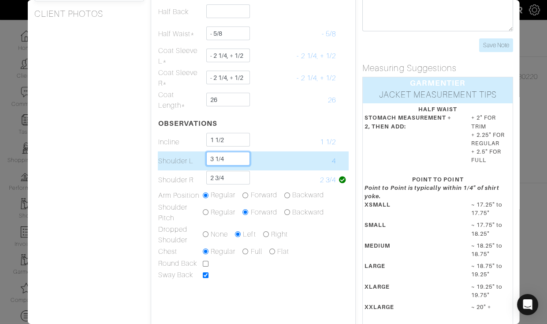
type input "3 1/4"
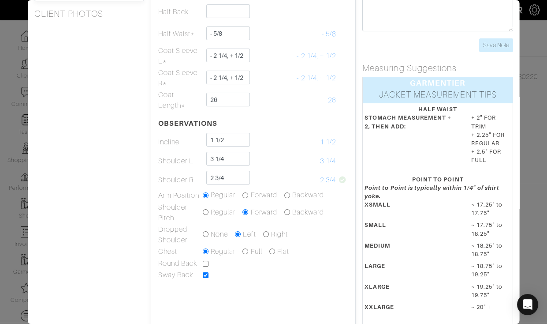
click at [146, 174] on div "Height 5'7" Weight 138 Overarm 43.5 Chest 35.75 Bicep 12 Stomach 29.5 Waist 30.…" at bounding box center [88, 165] width 123 height 521
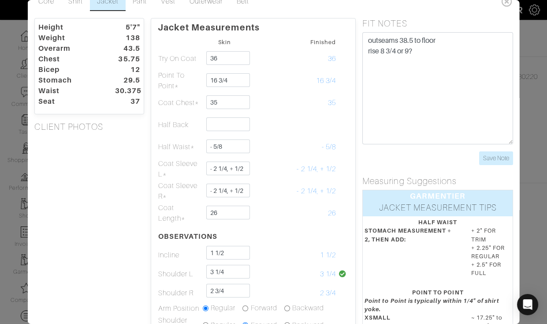
scroll to position [0, 0]
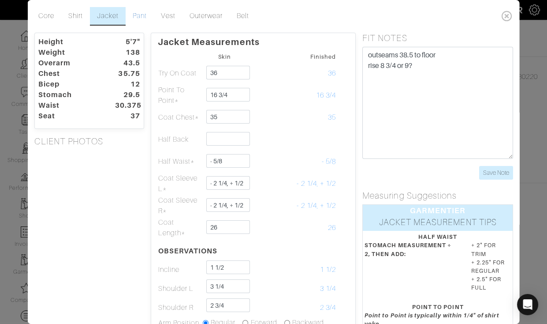
click at [138, 11] on link "Pant" at bounding box center [140, 16] width 28 height 19
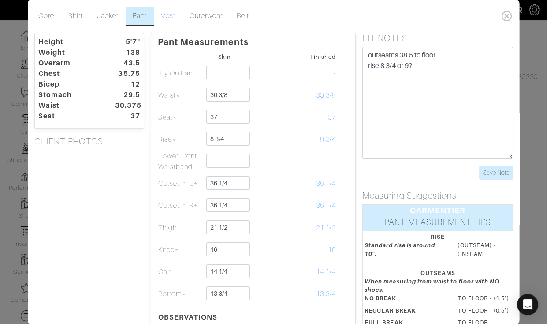
click at [171, 12] on link "Vest" at bounding box center [168, 16] width 28 height 19
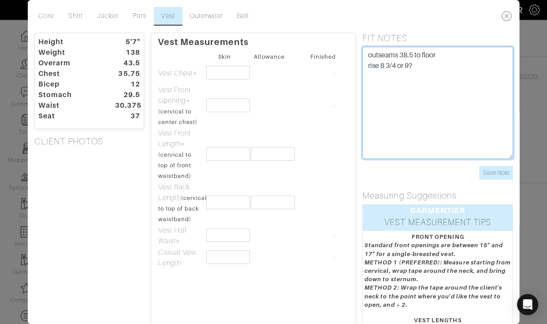
click at [432, 69] on textarea "outseams 38.5 to floor rise 8 3/4 or 9?" at bounding box center [437, 103] width 151 height 112
type textarea "outseams 38.5 to floor rise 8 3/4 or 9? vest opening 28 1/2"
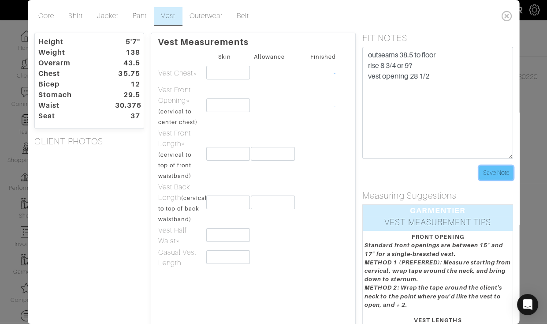
click at [490, 173] on input "Save Note" at bounding box center [496, 173] width 34 height 14
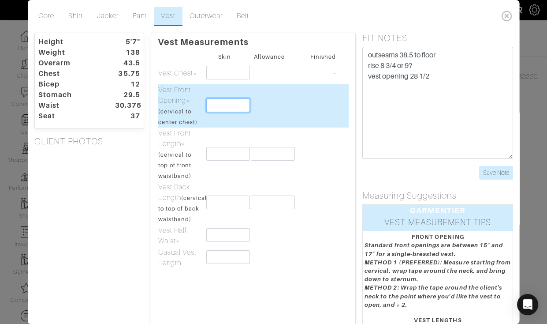
click at [227, 108] on input "text" at bounding box center [228, 105] width 44 height 14
type input "14 1/4"
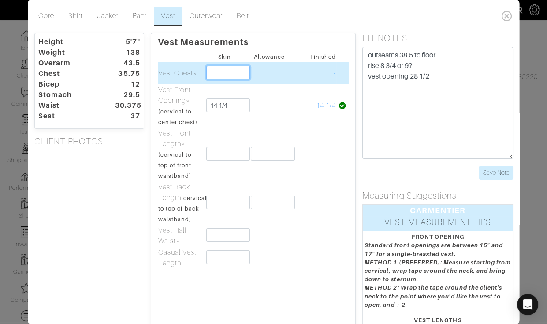
click at [227, 73] on input "text" at bounding box center [228, 73] width 44 height 14
type input "35"
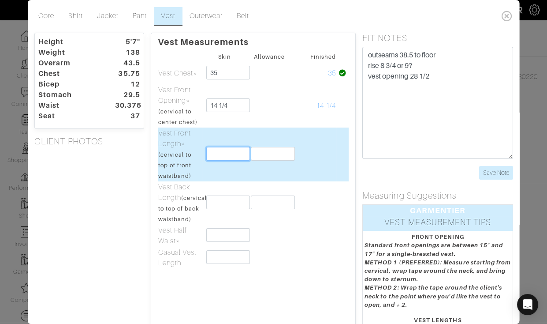
click at [212, 156] on input "text" at bounding box center [228, 154] width 44 height 14
type input "24"
type input "3"
click at [228, 156] on input "24" at bounding box center [228, 154] width 44 height 14
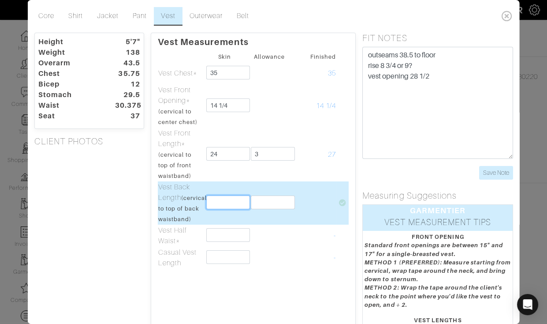
click at [220, 209] on input "text" at bounding box center [228, 202] width 44 height 14
type input "18 1/4"
type input "2"
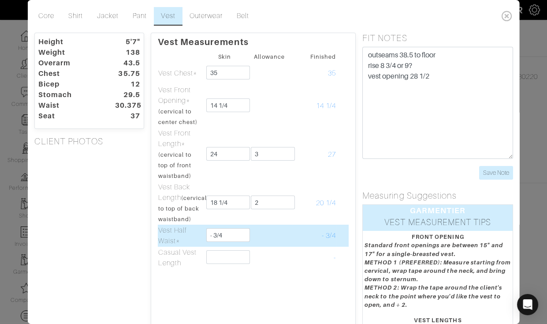
click at [257, 242] on td at bounding box center [269, 235] width 45 height 22
click at [238, 242] on input "- 3/4" at bounding box center [228, 235] width 44 height 14
type input "- 3/4 from test coat"
click at [273, 246] on td at bounding box center [269, 235] width 45 height 22
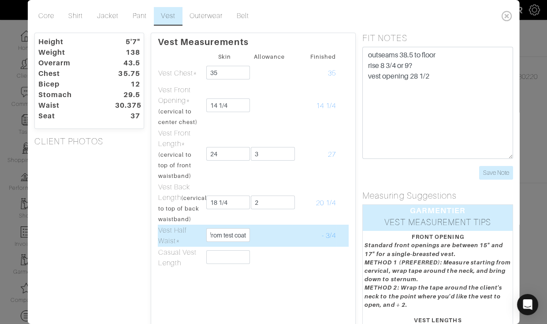
scroll to position [0, 0]
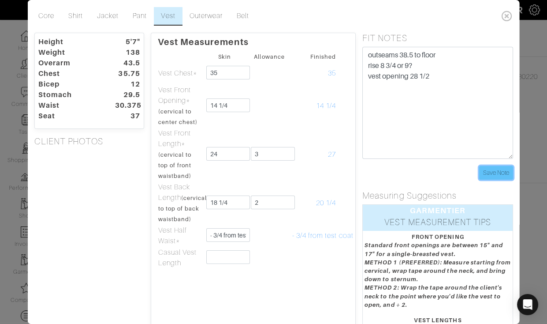
click at [483, 179] on input "Save Note" at bounding box center [496, 173] width 34 height 14
click at [482, 177] on input "Save Note" at bounding box center [496, 173] width 34 height 14
click at [140, 19] on link "Pant" at bounding box center [140, 16] width 28 height 19
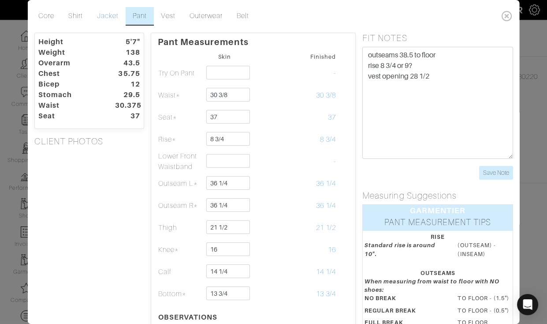
click at [104, 16] on link "Jacket" at bounding box center [108, 16] width 36 height 19
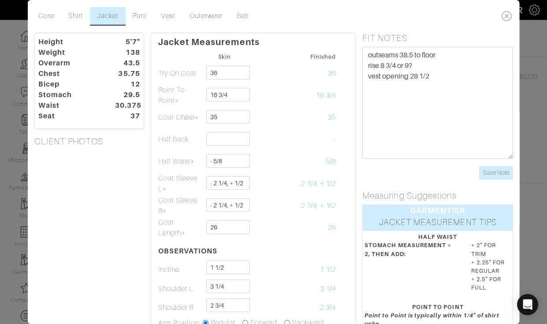
click at [104, 16] on link "Jacket" at bounding box center [108, 16] width 36 height 19
click at [67, 21] on link "Shirt" at bounding box center [75, 16] width 29 height 19
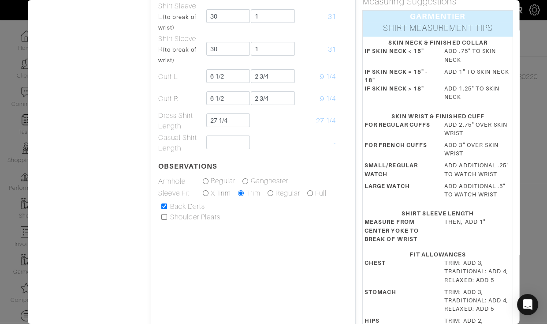
scroll to position [194, 0]
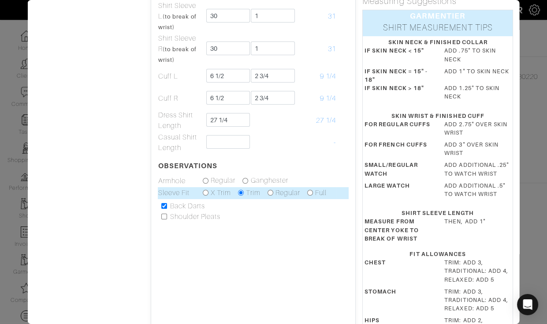
click at [207, 190] on input "radio" at bounding box center [206, 193] width 6 height 6
radio input "true"
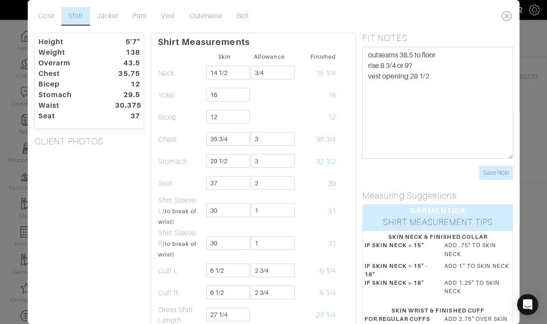
scroll to position [0, 0]
click at [486, 171] on input "Save Note" at bounding box center [496, 173] width 34 height 14
